Goal: Information Seeking & Learning: Learn about a topic

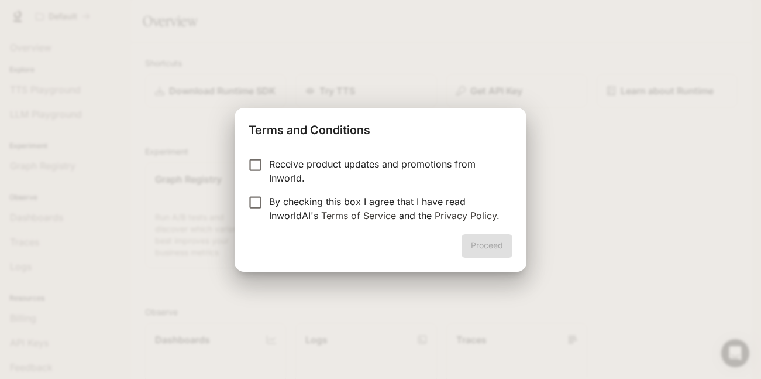
click at [169, 243] on div "Terms and Conditions Receive product updates and promotions from Inworld. By ch…" at bounding box center [380, 189] width 761 height 379
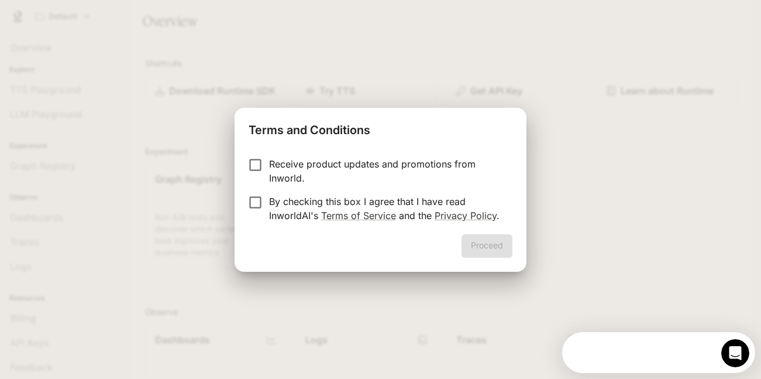
click at [177, 235] on div "Terms and Conditions Receive product updates and promotions from Inworld. By ch…" at bounding box center [380, 189] width 761 height 379
click at [610, 279] on div "Terms and Conditions Receive product updates and promotions from Inworld. By ch…" at bounding box center [380, 189] width 761 height 379
click at [632, 377] on div "Terms and Conditions Receive product updates and promotions from Inworld. By ch…" at bounding box center [380, 189] width 761 height 379
drag, startPoint x: 28, startPoint y: 125, endPoint x: 63, endPoint y: 138, distance: 36.8
click at [53, 138] on div "Terms and Conditions Receive product updates and promotions from Inworld. By ch…" at bounding box center [380, 189] width 761 height 379
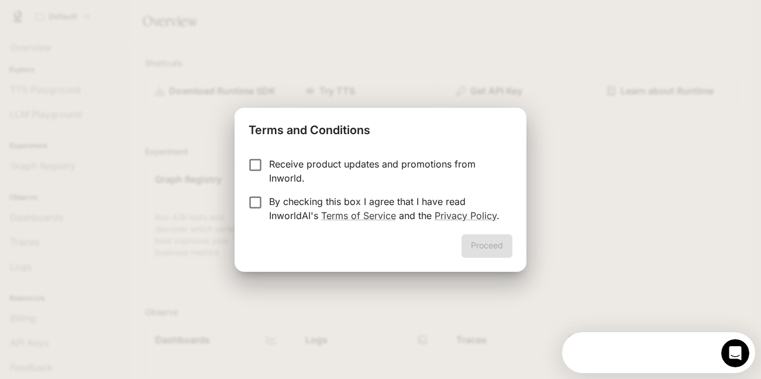
click at [478, 245] on div "Proceed" at bounding box center [380, 252] width 291 height 37
click at [488, 251] on button "Proceed" at bounding box center [487, 245] width 51 height 23
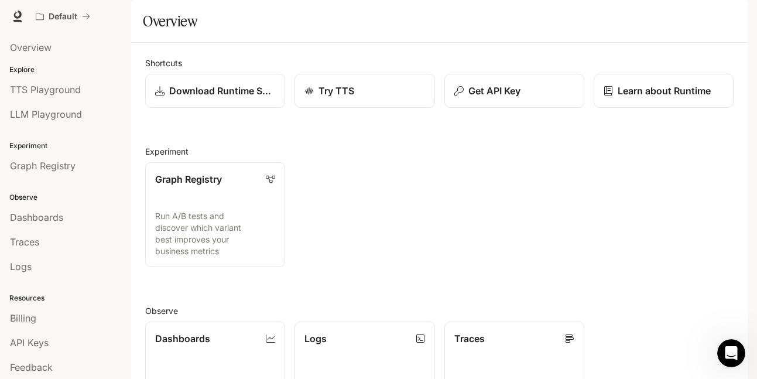
click at [25, 69] on p "Explore" at bounding box center [65, 69] width 131 height 11
click at [661, 108] on link "Learn about Runtime" at bounding box center [667, 91] width 143 height 35
